Goal: Transaction & Acquisition: Book appointment/travel/reservation

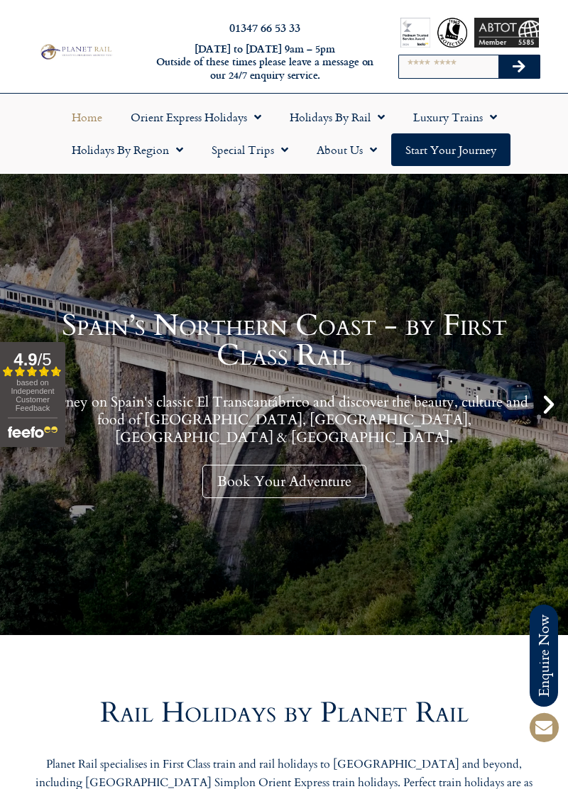
click at [162, 158] on link "Holidays by Region" at bounding box center [128, 149] width 140 height 33
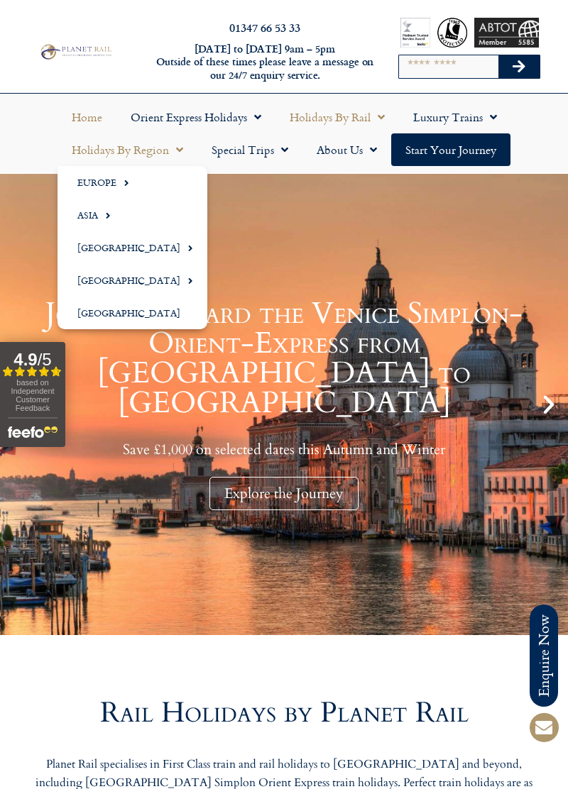
click at [328, 119] on link "Holidays by Rail" at bounding box center [337, 117] width 124 height 33
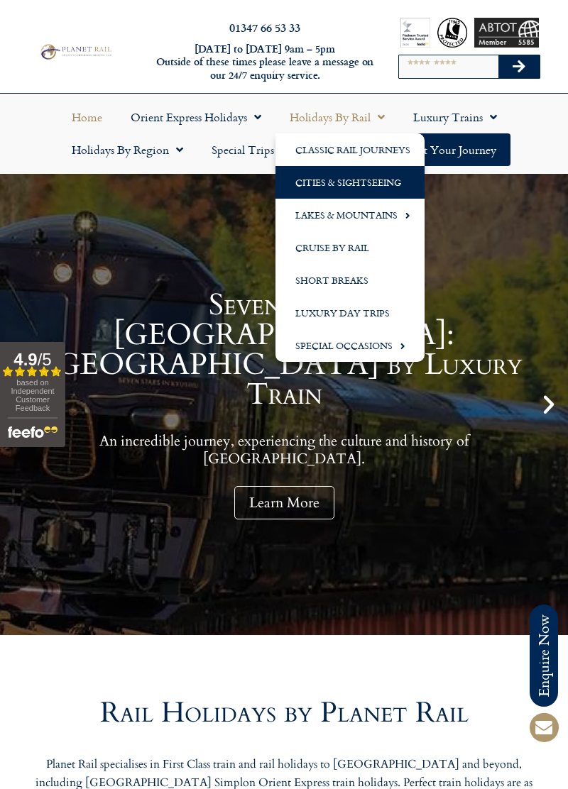
click at [316, 182] on link "Cities & Sightseeing" at bounding box center [349, 182] width 149 height 33
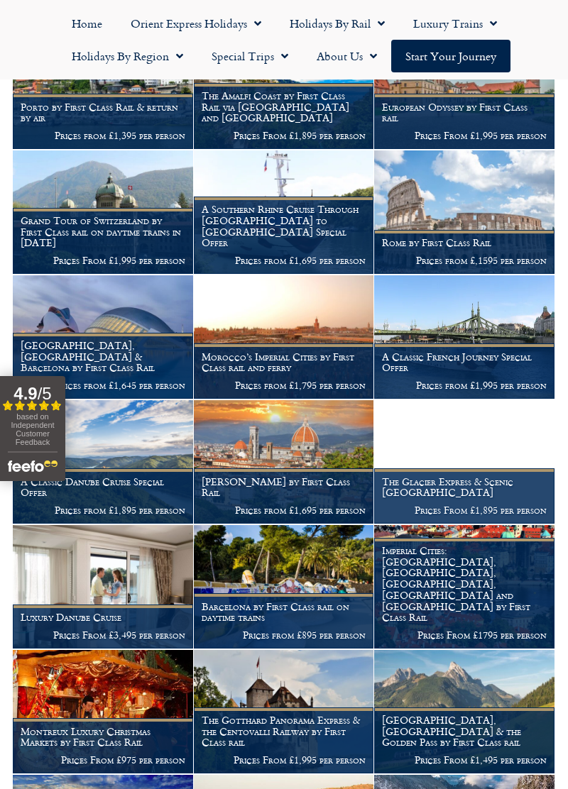
scroll to position [812, 0]
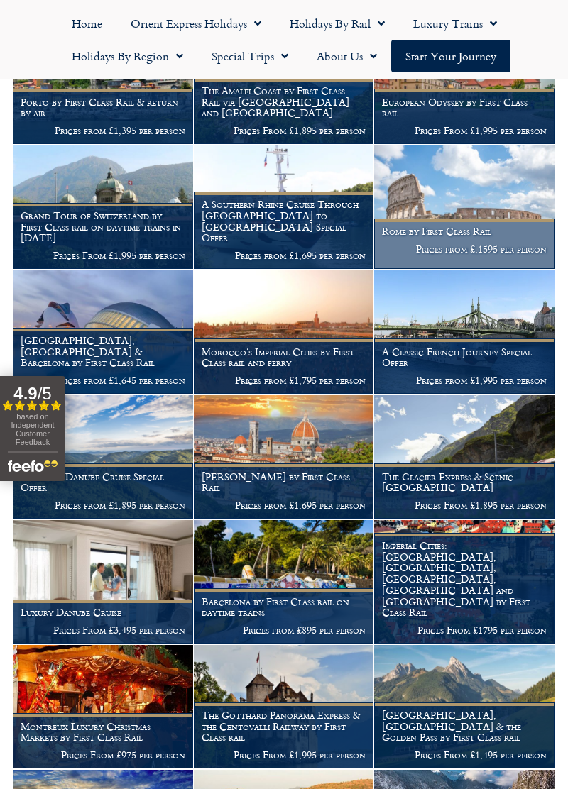
click at [476, 255] on p "Prices from £,1595 per person" at bounding box center [464, 248] width 165 height 11
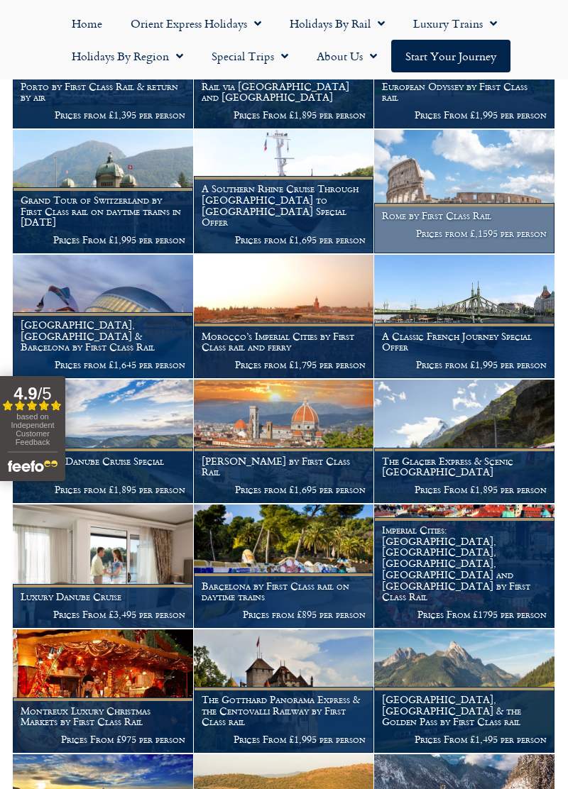
scroll to position [880, 0]
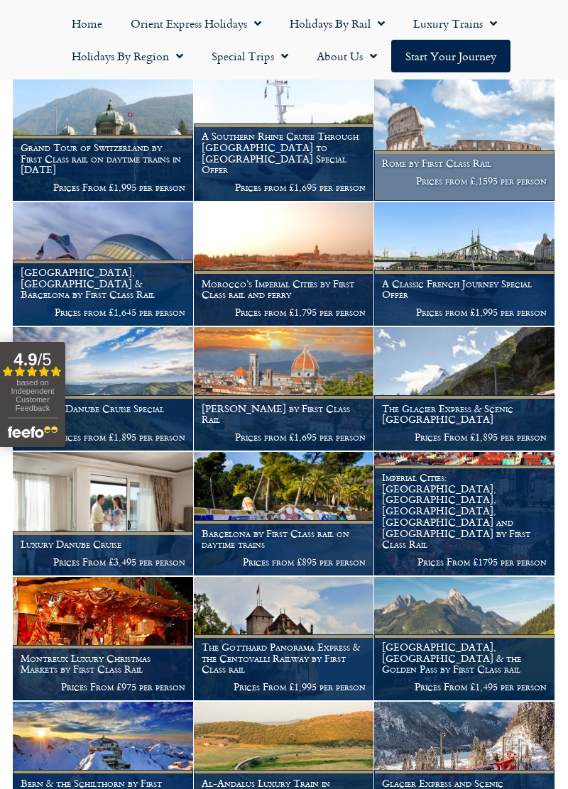
click at [480, 187] on p "Prices from £,1595 per person" at bounding box center [464, 180] width 165 height 11
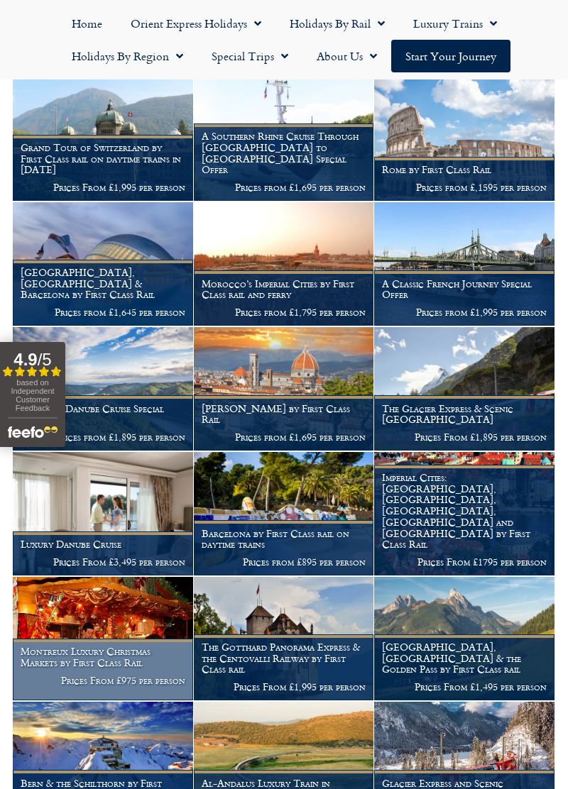
click at [147, 669] on h1 "Montreux Luxury Christmas Markets by First Class Rail" at bounding box center [103, 657] width 165 height 23
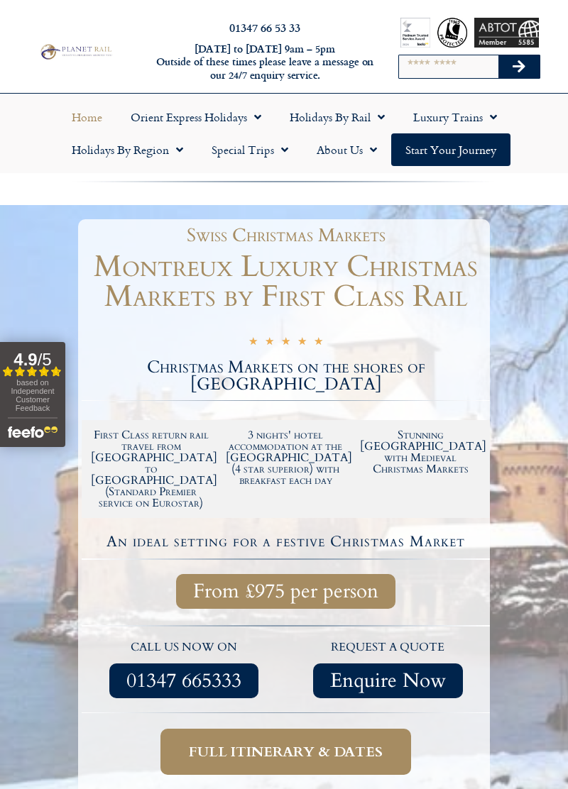
click at [84, 118] on link "Home" at bounding box center [87, 117] width 59 height 33
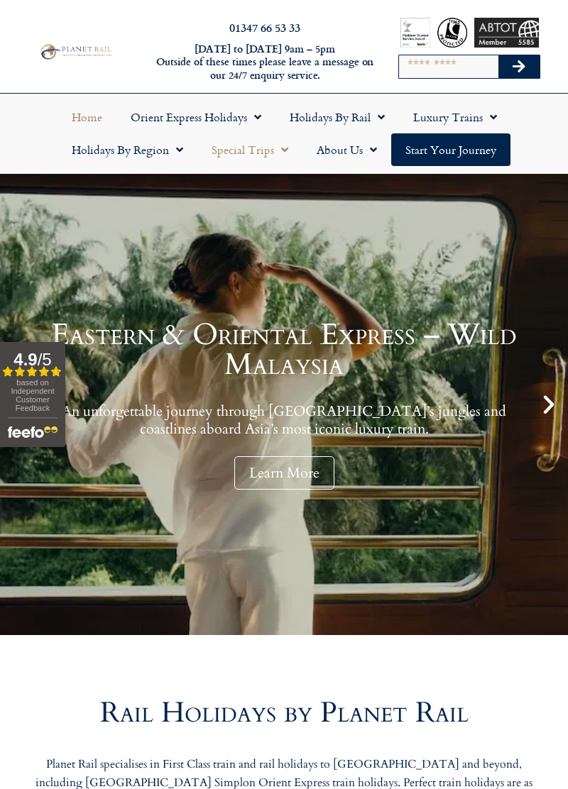
click at [253, 153] on link "Special Trips" at bounding box center [249, 149] width 105 height 33
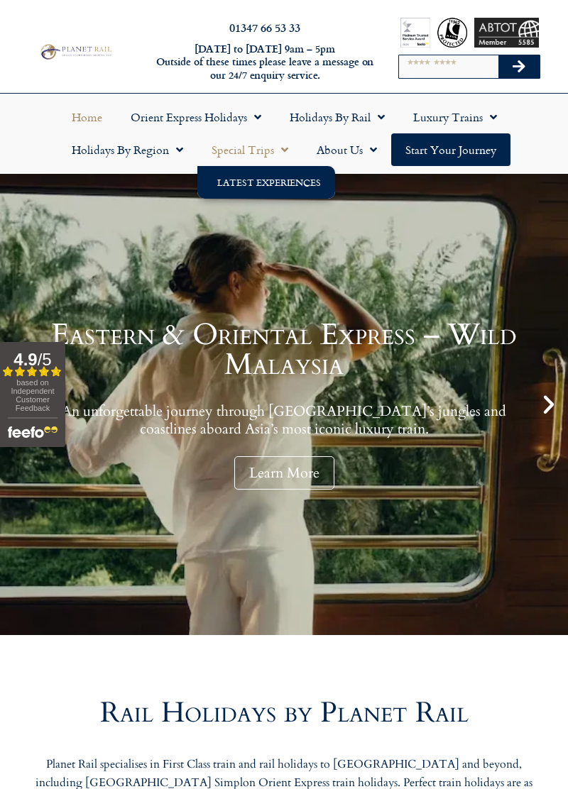
click at [264, 180] on link "Latest Experiences" at bounding box center [266, 182] width 138 height 33
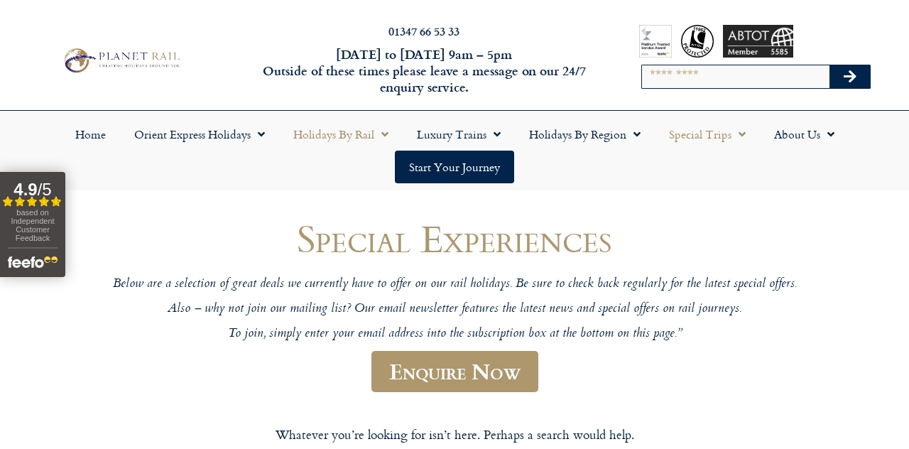
click at [344, 143] on link "Holidays by Rail" at bounding box center [341, 134] width 124 height 33
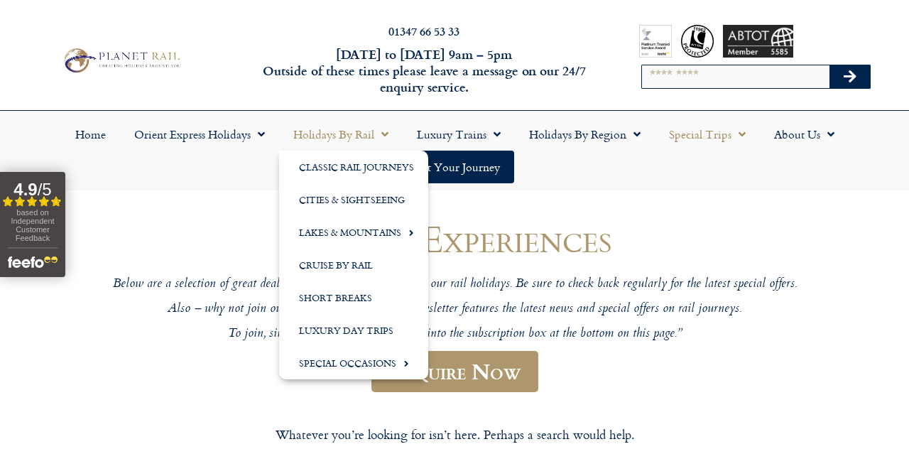
click at [567, 212] on div "Special Experiences Below are a selection of great deals we currently have to o…" at bounding box center [454, 373] width 909 height 364
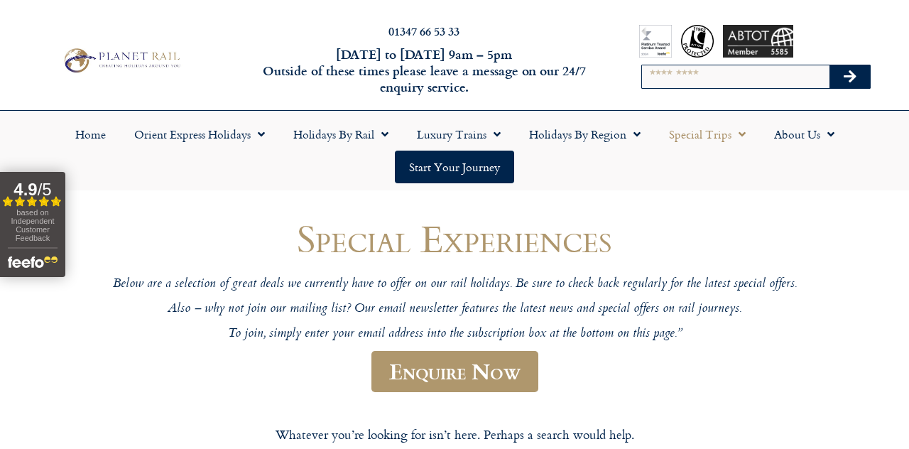
click at [567, 84] on input "Search" at bounding box center [735, 76] width 187 height 23
type input "**********"
click at [567, 65] on button "Search" at bounding box center [849, 76] width 41 height 23
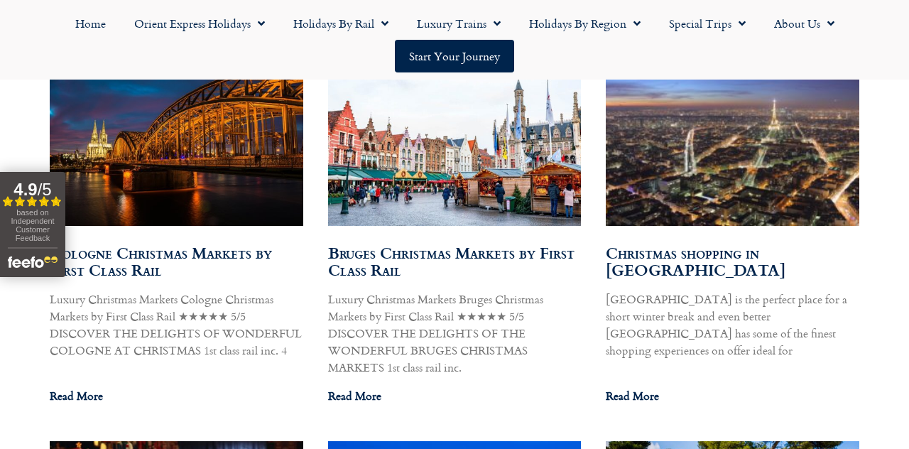
scroll to position [1268, 0]
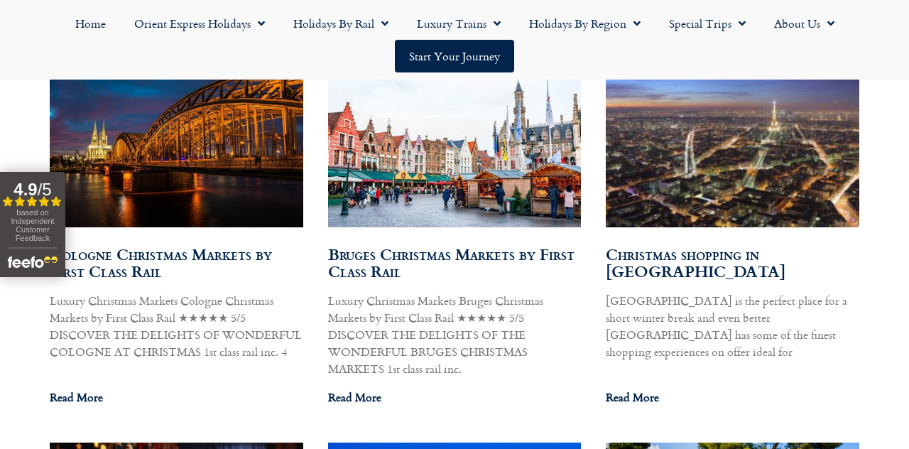
click at [522, 243] on link "Bruges Christmas Markets by First Class Rail" at bounding box center [451, 262] width 246 height 41
